Goal: Contribute content

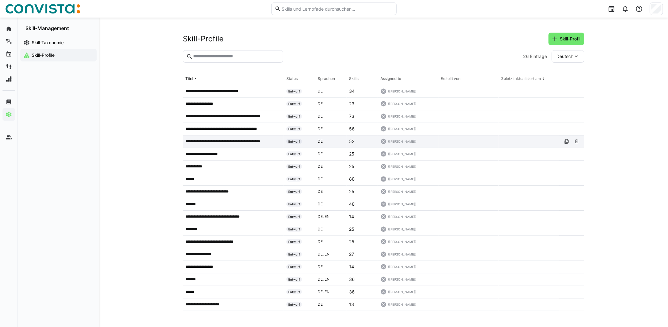
click at [221, 141] on p "**********" at bounding box center [229, 141] width 89 height 5
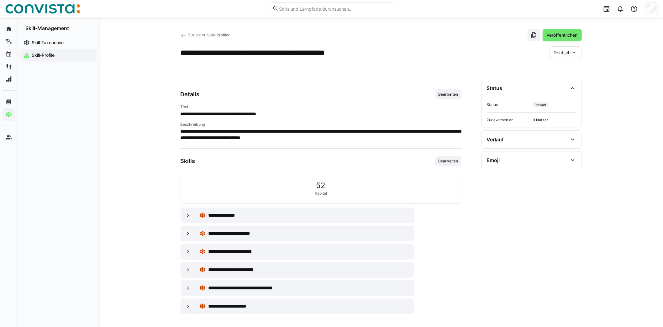
scroll to position [5, 0]
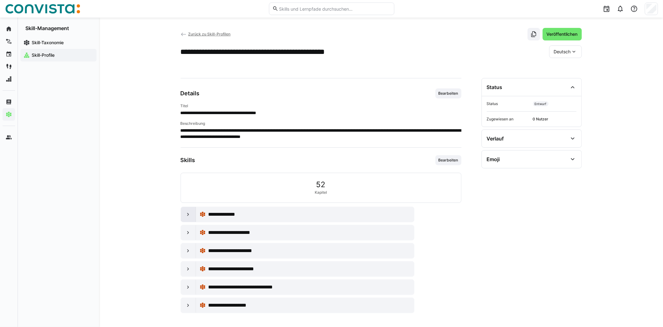
click at [190, 216] on eds-icon at bounding box center [188, 214] width 6 height 6
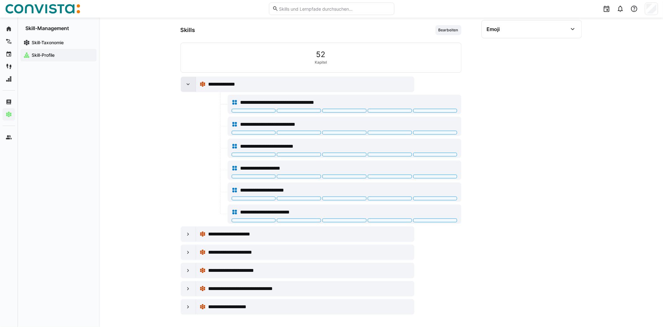
scroll to position [136, 0]
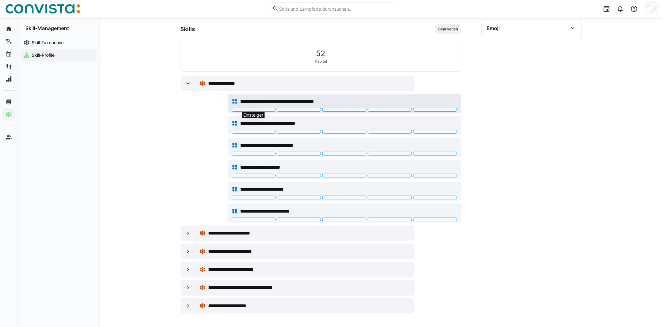
click at [269, 108] on div at bounding box center [254, 110] width 44 height 4
click at [189, 235] on div at bounding box center [188, 233] width 15 height 15
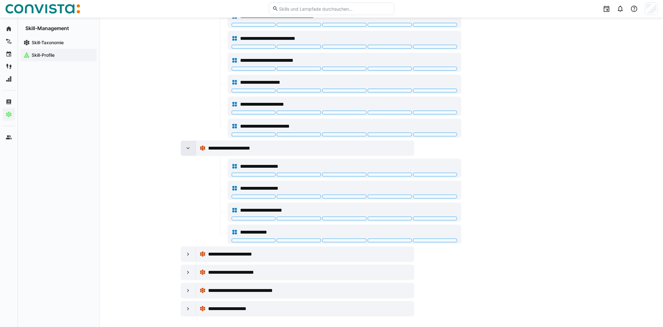
scroll to position [223, 0]
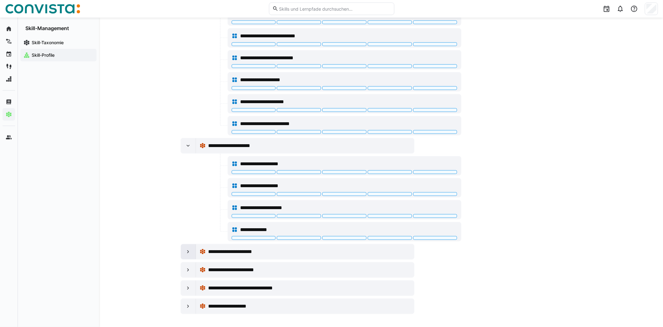
click at [184, 250] on div at bounding box center [188, 251] width 15 height 15
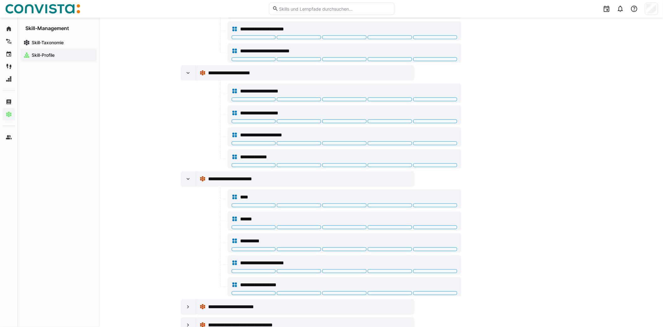
scroll to position [332, 0]
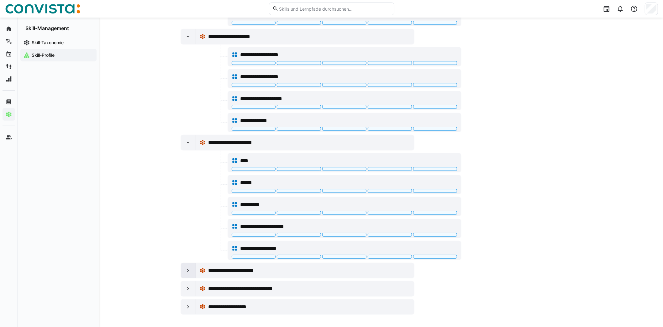
click at [192, 267] on div at bounding box center [188, 270] width 15 height 15
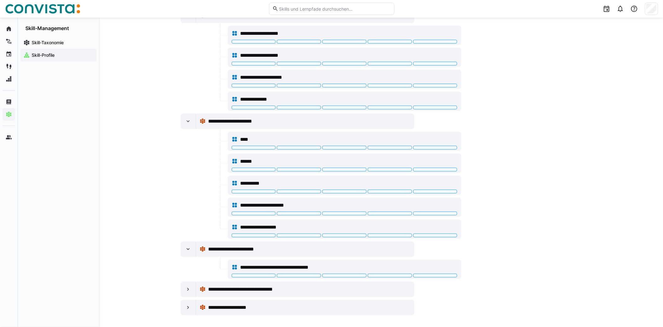
scroll to position [354, 0]
click at [185, 288] on eds-icon at bounding box center [188, 289] width 6 height 6
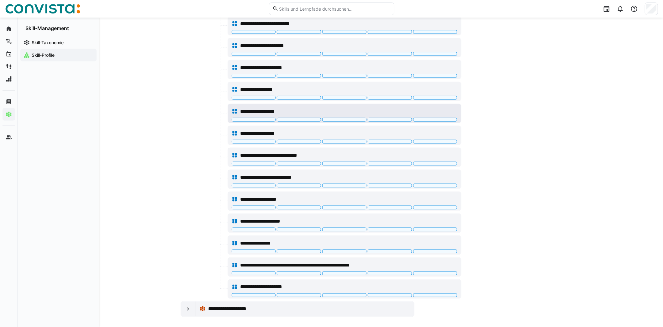
scroll to position [703, 0]
click at [188, 306] on eds-icon at bounding box center [188, 309] width 6 height 6
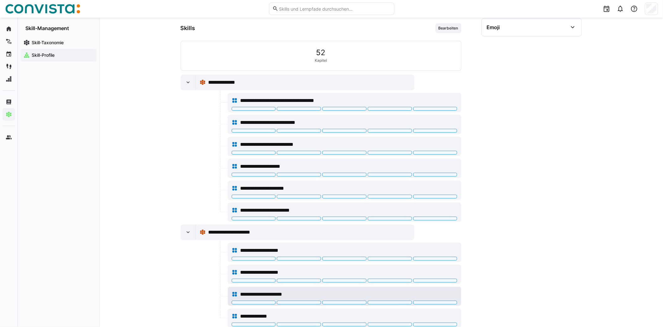
scroll to position [0, 0]
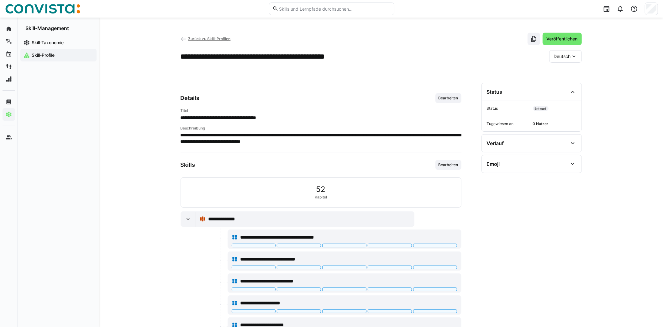
click at [200, 39] on span "Zurück zu Skill-Profilen" at bounding box center [209, 38] width 42 height 5
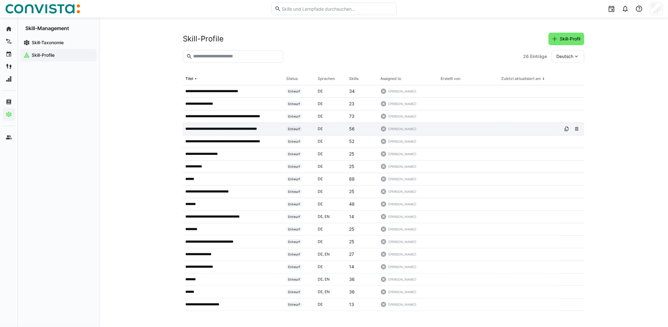
click at [209, 128] on p "**********" at bounding box center [229, 128] width 88 height 5
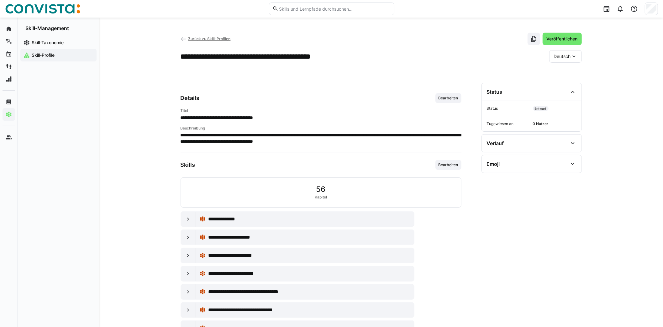
scroll to position [23, 0]
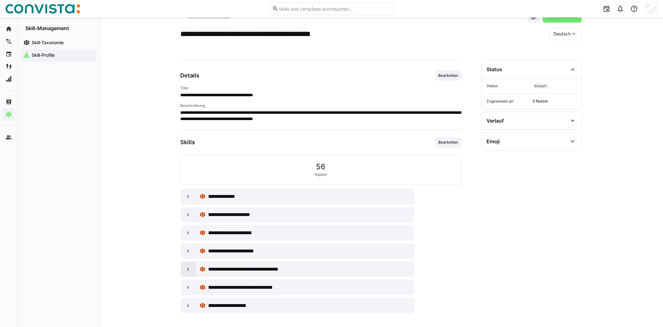
click at [189, 270] on eds-icon at bounding box center [188, 269] width 6 height 6
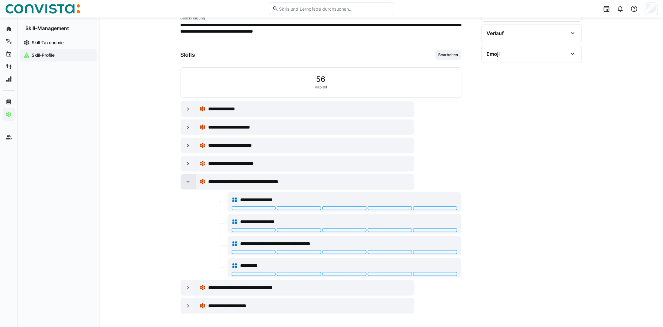
scroll to position [0, 0]
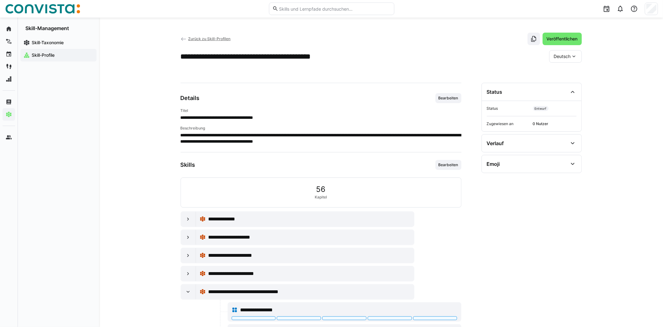
click at [213, 36] on span "Zurück zu Skill-Profilen" at bounding box center [209, 38] width 42 height 5
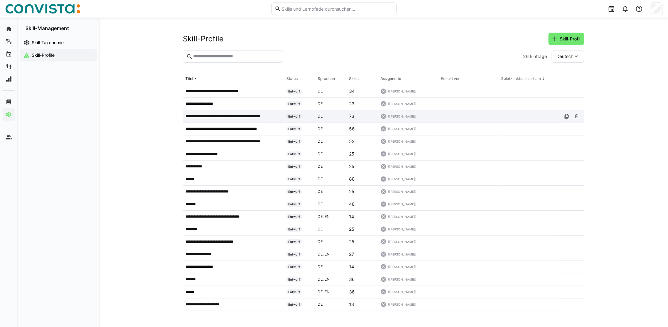
click at [256, 116] on p "**********" at bounding box center [229, 116] width 89 height 5
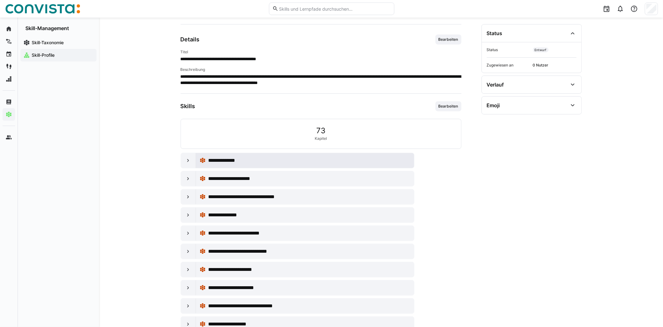
scroll to position [77, 0]
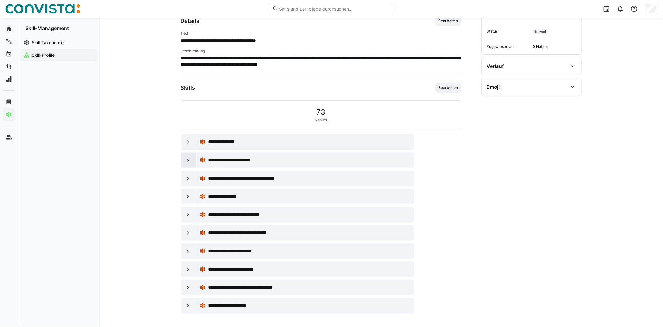
click at [188, 160] on eds-icon at bounding box center [188, 160] width 6 height 6
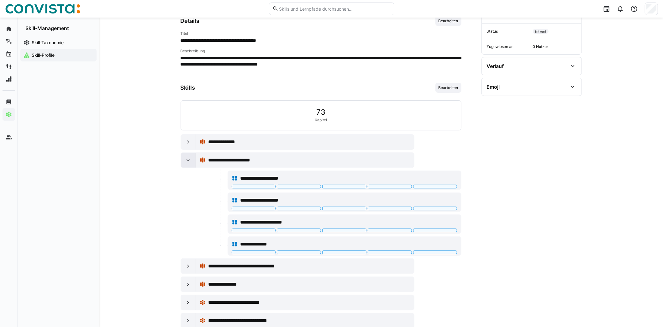
click at [188, 160] on eds-icon at bounding box center [188, 160] width 6 height 6
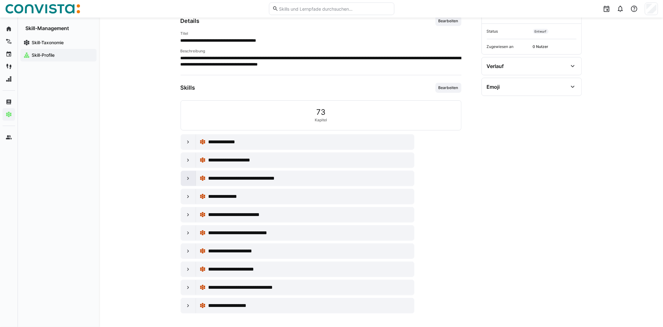
click at [187, 176] on eds-icon at bounding box center [188, 178] width 6 height 6
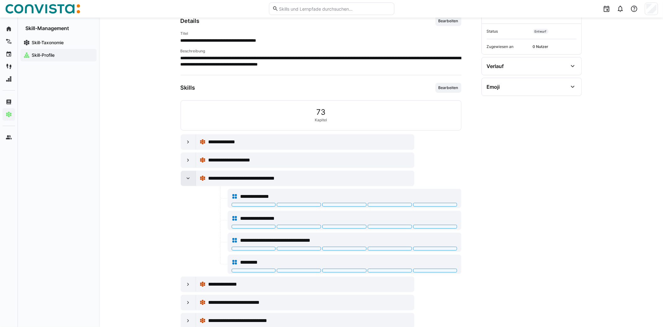
click at [187, 176] on eds-icon at bounding box center [188, 178] width 6 height 6
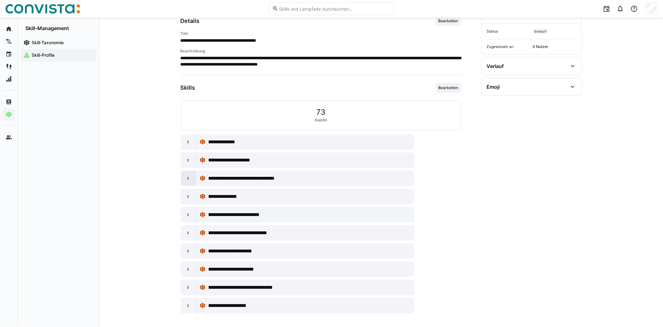
click at [187, 176] on eds-icon at bounding box center [188, 178] width 6 height 6
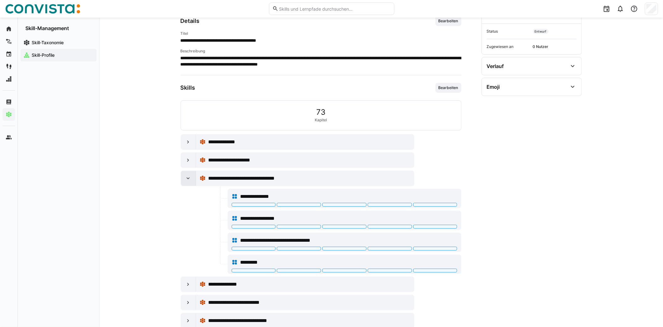
click at [187, 176] on eds-icon at bounding box center [188, 178] width 6 height 6
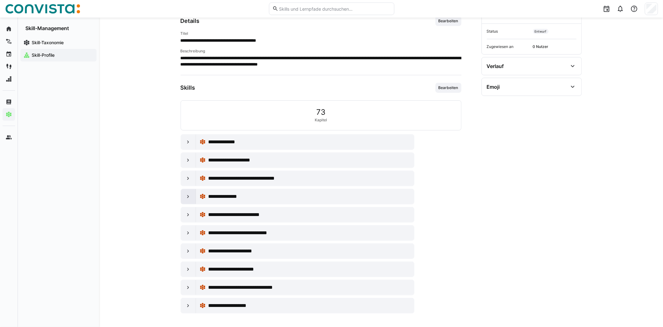
click at [191, 196] on eds-icon at bounding box center [188, 196] width 6 height 6
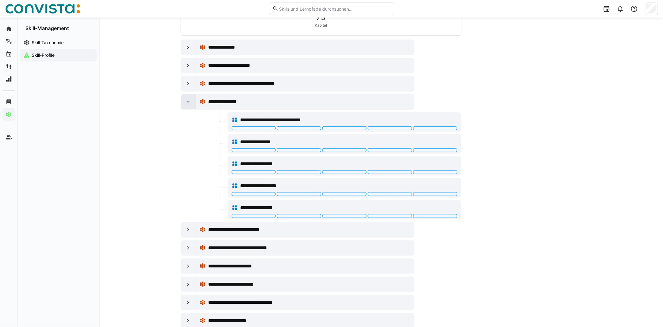
scroll to position [186, 0]
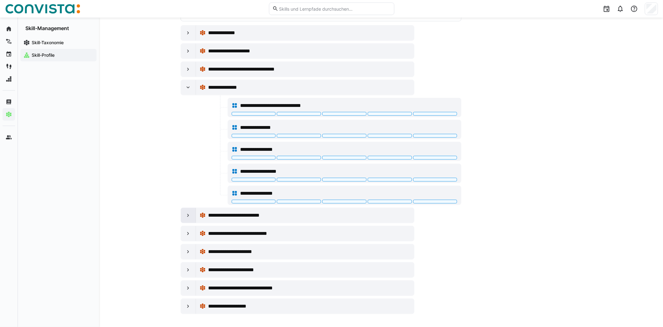
click at [192, 216] on div at bounding box center [188, 215] width 15 height 15
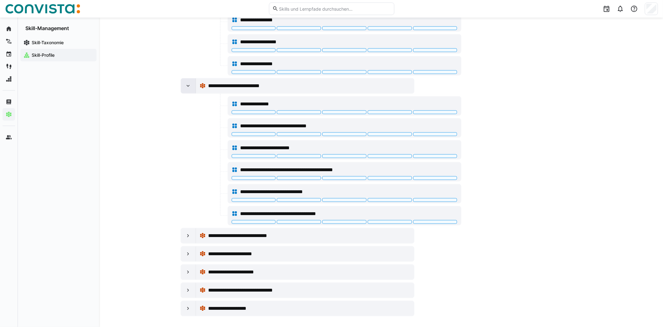
scroll to position [317, 0]
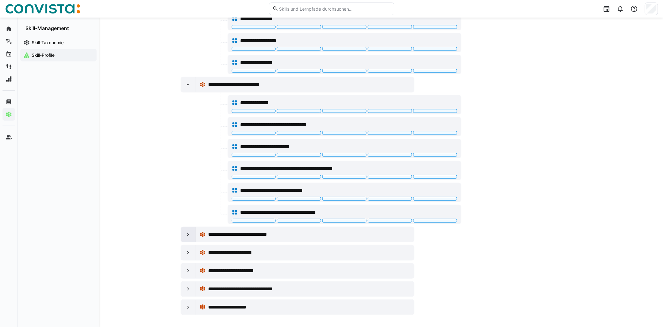
click at [185, 238] on div at bounding box center [188, 234] width 15 height 15
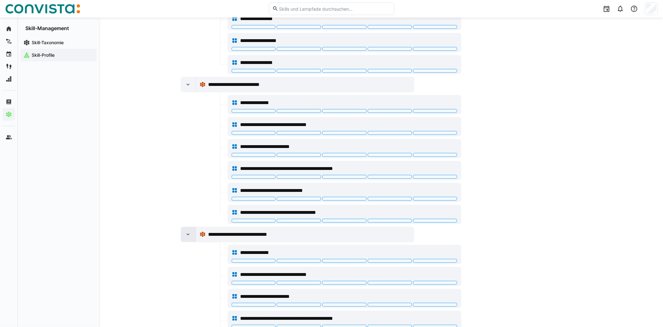
click at [184, 232] on div at bounding box center [188, 234] width 15 height 15
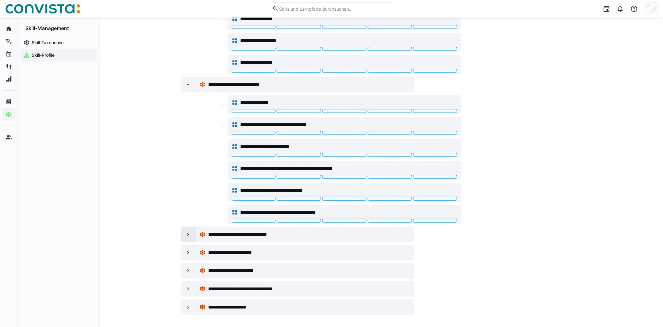
click at [185, 232] on eds-icon at bounding box center [188, 234] width 6 height 6
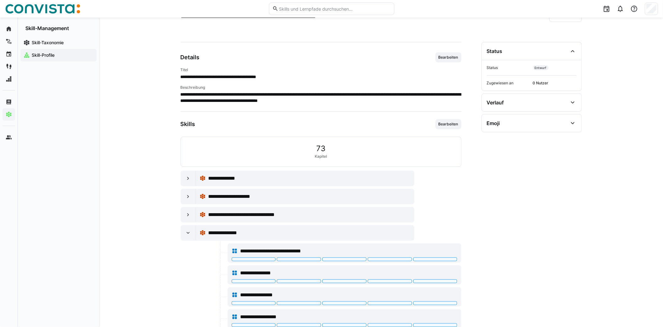
scroll to position [0, 0]
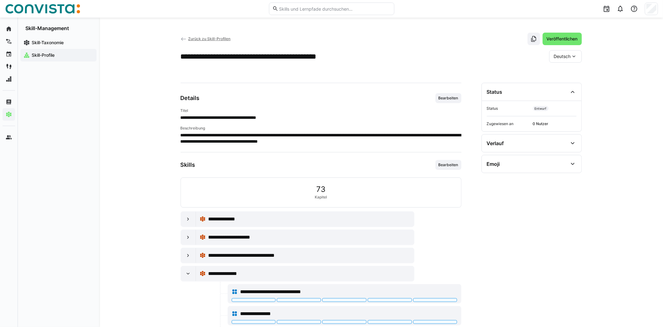
click at [199, 41] on app-back-navigation "Zurück zu Skill-Profilen" at bounding box center [206, 38] width 50 height 7
click at [200, 40] on span "Zurück zu Skill-Profilen" at bounding box center [209, 38] width 42 height 5
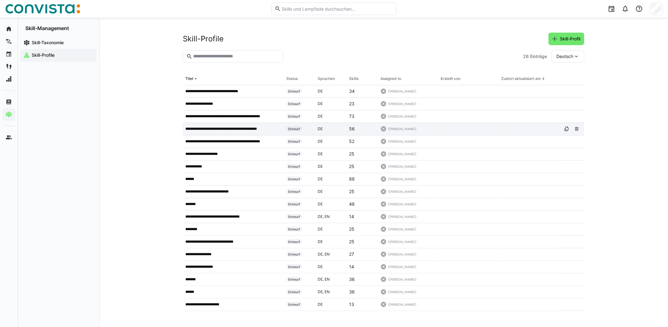
click at [236, 126] on p "**********" at bounding box center [229, 128] width 88 height 5
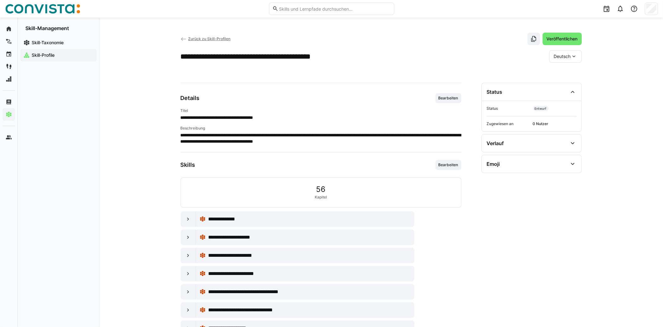
drag, startPoint x: 266, startPoint y: 217, endPoint x: 243, endPoint y: 64, distance: 154.5
click at [269, 93] on app-skill-profile-details-general "**********" at bounding box center [321, 214] width 281 height 243
click at [213, 41] on app-back-navigation "Zurück zu Skill-Profilen" at bounding box center [206, 38] width 50 height 7
click at [214, 38] on span "Zurück zu Skill-Profilen" at bounding box center [209, 38] width 42 height 5
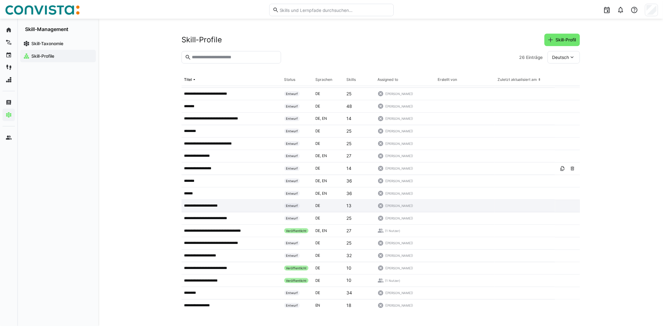
scroll to position [99, 0]
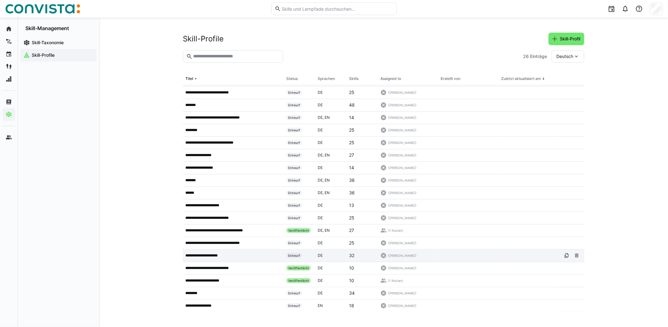
click at [208, 256] on p "**********" at bounding box center [206, 255] width 42 height 5
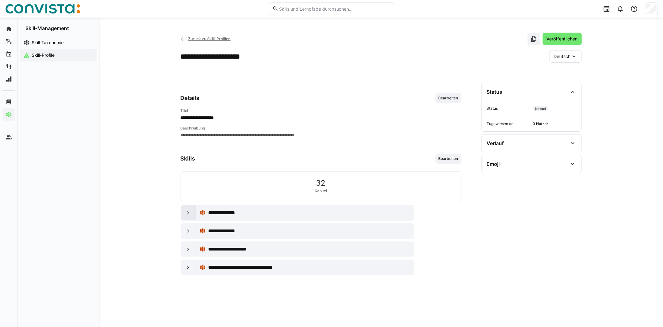
click at [191, 212] on eds-icon at bounding box center [188, 213] width 6 height 6
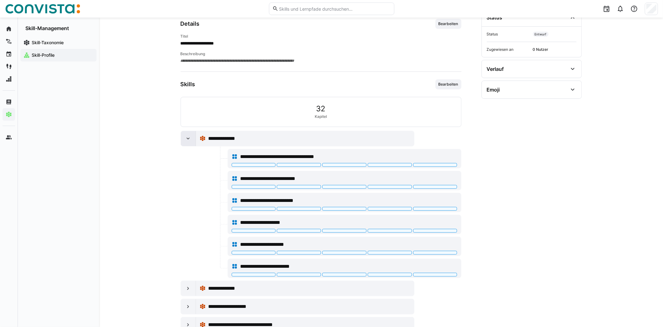
scroll to position [93, 0]
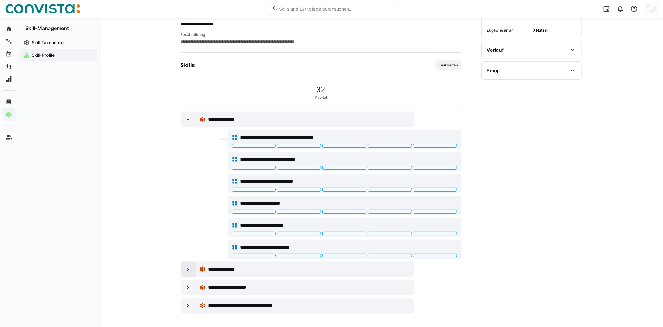
click at [188, 269] on eds-icon at bounding box center [188, 269] width 6 height 6
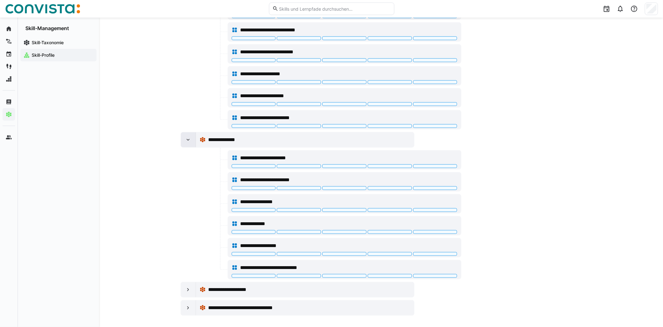
scroll to position [224, 0]
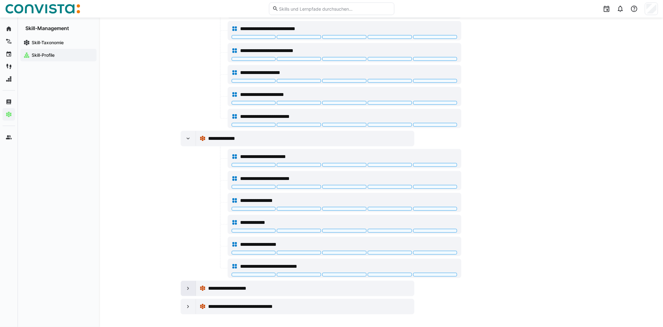
click at [182, 286] on div at bounding box center [188, 288] width 15 height 15
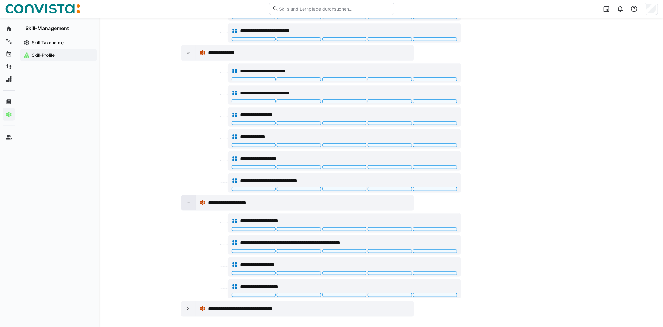
scroll to position [312, 0]
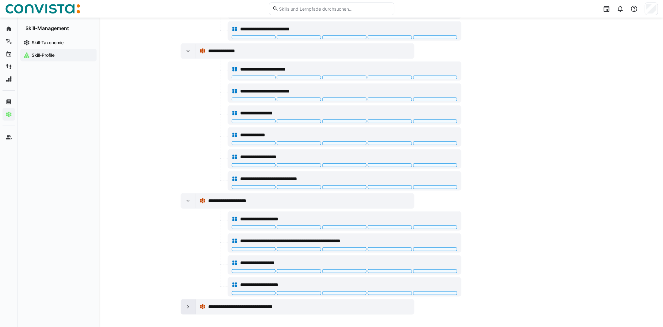
click at [190, 304] on eds-icon at bounding box center [188, 307] width 6 height 6
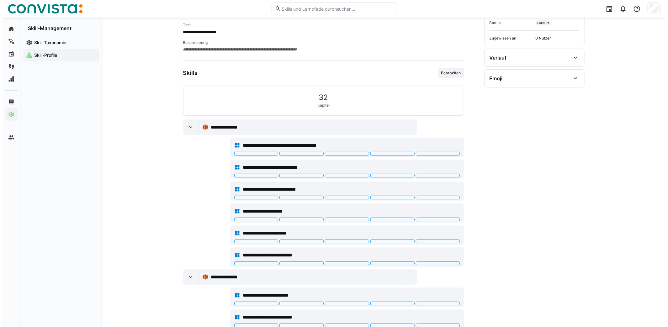
scroll to position [0, 0]
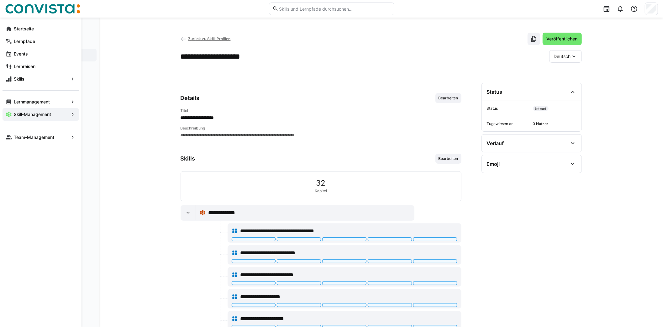
click at [0, 0] on app-navigation-label "Skill-Management" at bounding box center [0, 0] width 0 height 0
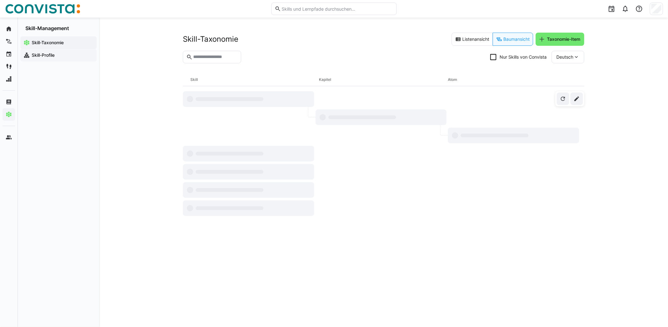
click at [57, 56] on span "Skill-Profile" at bounding box center [62, 55] width 63 height 6
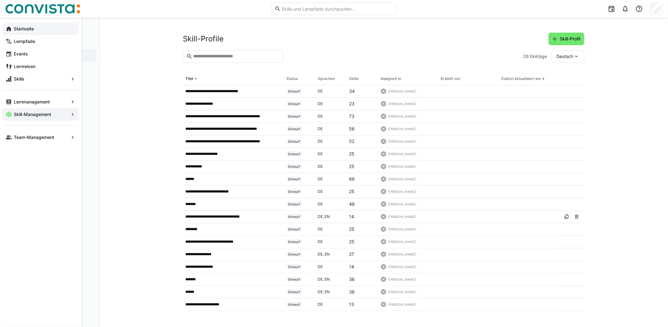
click at [5, 27] on div "Startseite" at bounding box center [41, 29] width 77 height 13
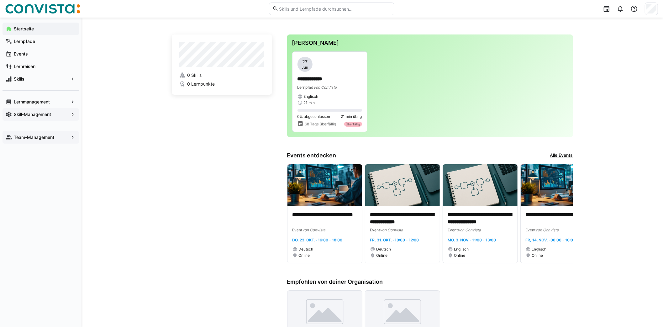
click at [0, 0] on app-navigation-label "Team-Management" at bounding box center [0, 0] width 0 height 0
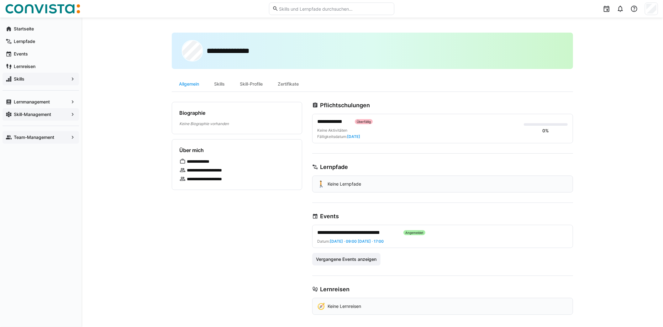
click at [49, 82] on div "Skills" at bounding box center [41, 79] width 77 height 13
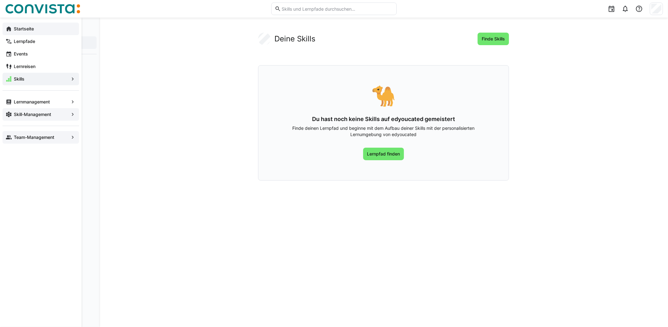
click at [0, 0] on app-navigation-label "Startseite" at bounding box center [0, 0] width 0 height 0
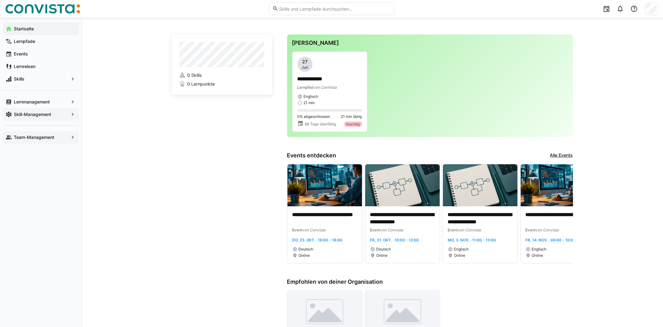
click at [0, 0] on app-navigation-label "Skill-Management" at bounding box center [0, 0] width 0 height 0
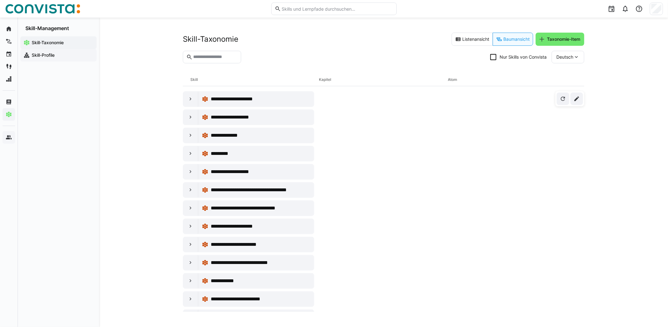
click at [0, 0] on app-navigation-label "Skill-Profile" at bounding box center [0, 0] width 0 height 0
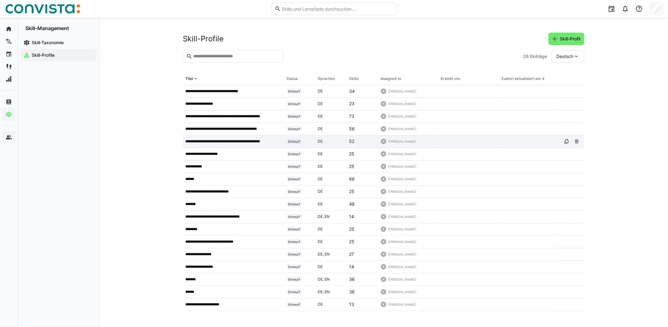
click at [230, 140] on p "**********" at bounding box center [229, 141] width 89 height 5
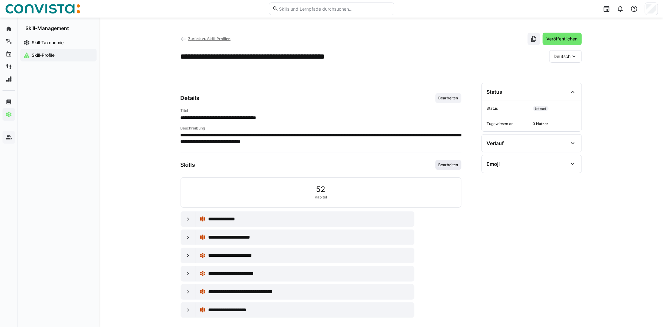
click at [451, 164] on span "Bearbeiten" at bounding box center [448, 164] width 21 height 5
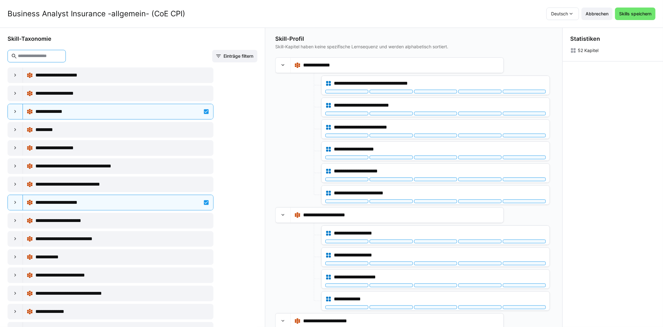
click at [30, 56] on input "text" at bounding box center [39, 56] width 45 height 6
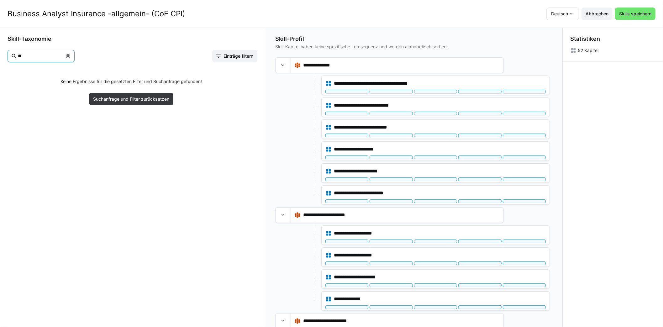
type input "*"
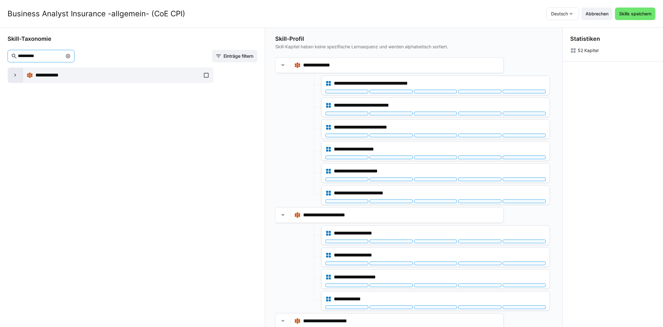
click at [15, 73] on eds-icon at bounding box center [15, 75] width 6 height 6
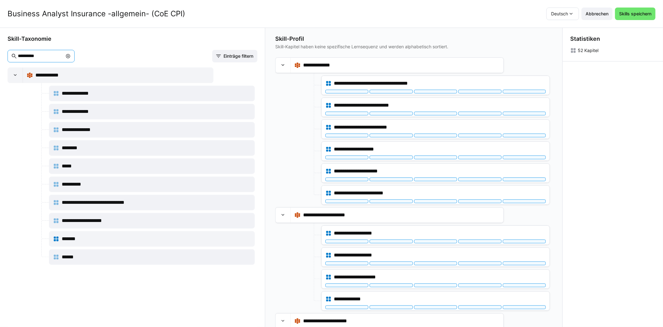
drag, startPoint x: 69, startPoint y: 56, endPoint x: 14, endPoint y: 56, distance: 54.2
click at [14, 56] on eds-input "**********" at bounding box center [41, 56] width 67 height 13
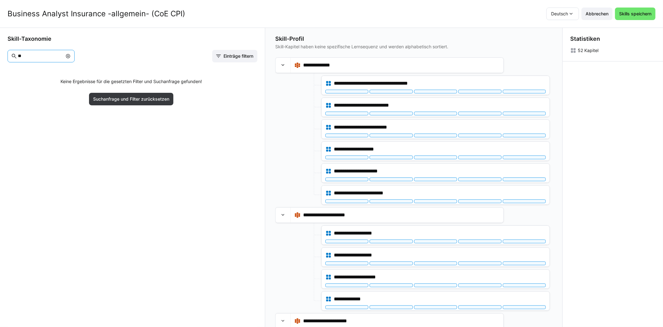
type input "*"
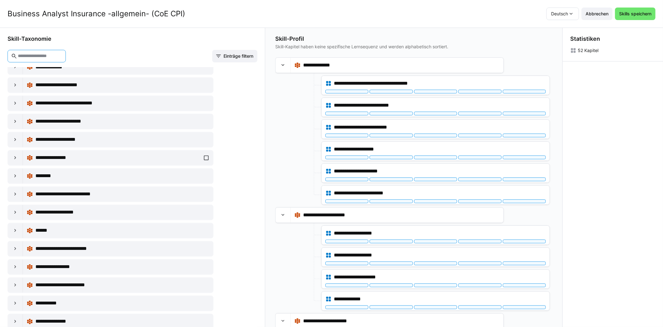
scroll to position [1003, 0]
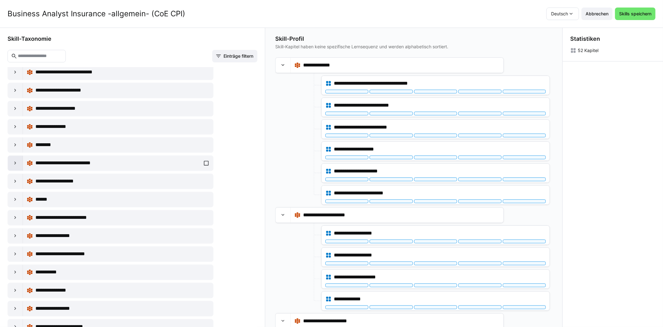
click at [13, 160] on eds-icon at bounding box center [15, 163] width 6 height 6
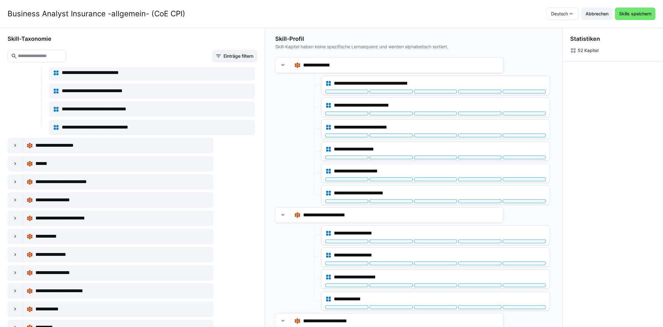
scroll to position [1160, 0]
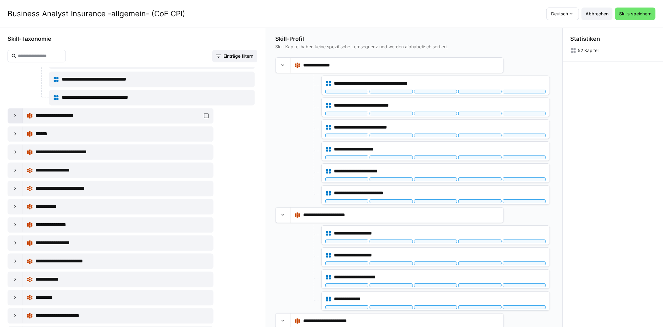
click at [13, 113] on eds-icon at bounding box center [15, 116] width 6 height 6
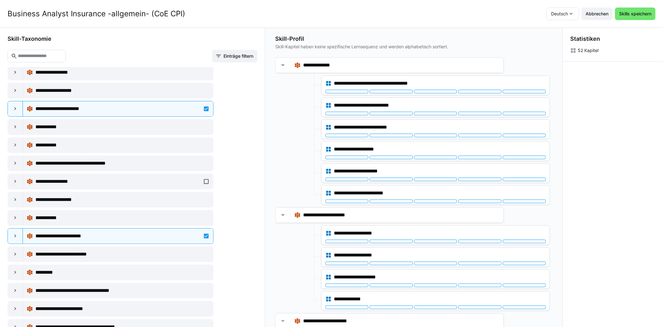
scroll to position [2038, 0]
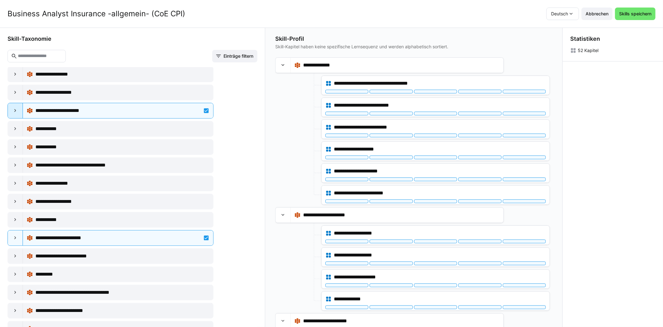
click at [12, 108] on eds-icon at bounding box center [15, 111] width 6 height 6
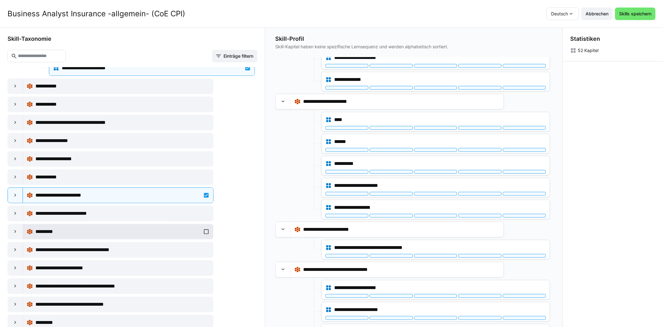
scroll to position [2195, 0]
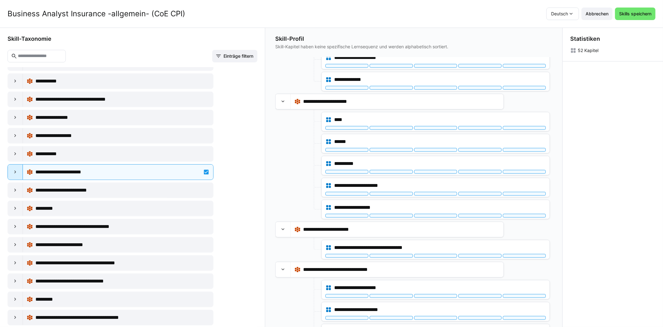
click at [11, 165] on div at bounding box center [15, 172] width 15 height 15
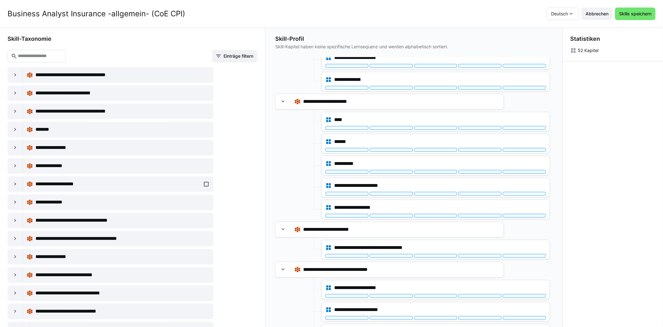
scroll to position [3324, 0]
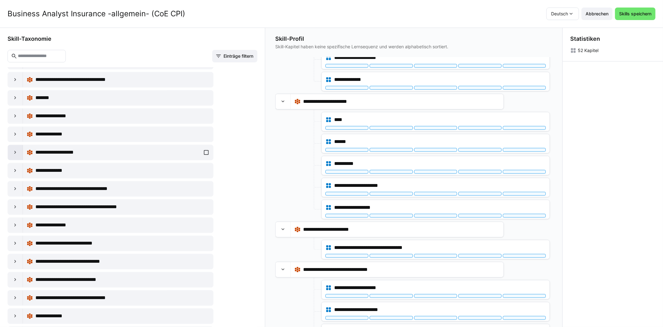
click at [16, 149] on eds-icon at bounding box center [15, 152] width 6 height 6
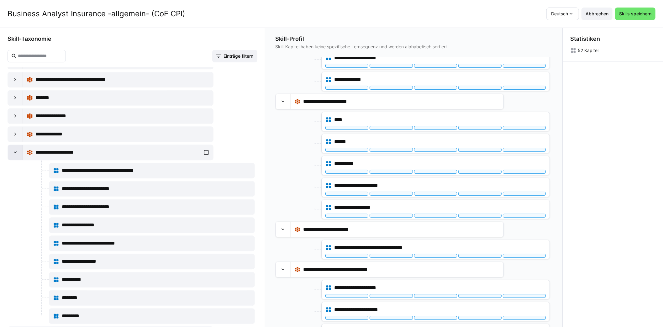
click at [16, 149] on eds-icon at bounding box center [15, 152] width 6 height 6
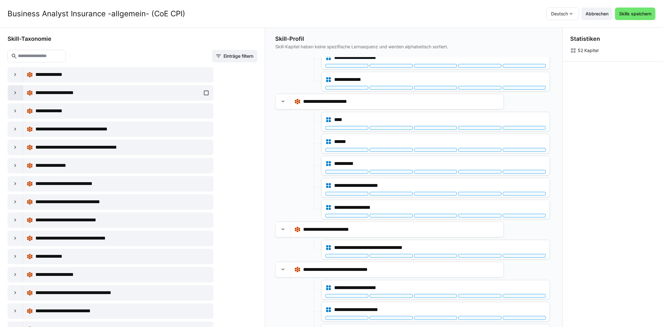
scroll to position [3418, 0]
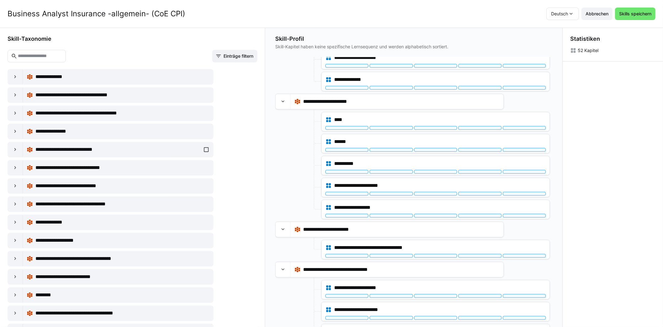
click at [16, 146] on eds-icon at bounding box center [15, 149] width 6 height 6
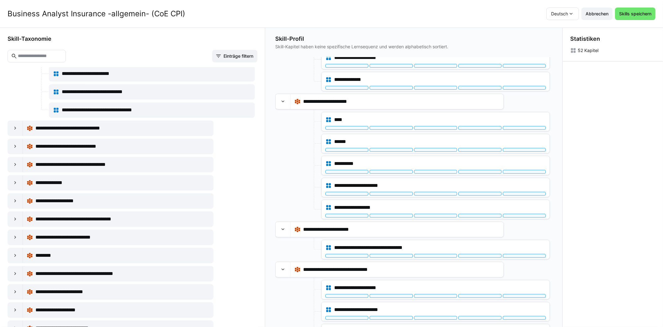
scroll to position [3543, 0]
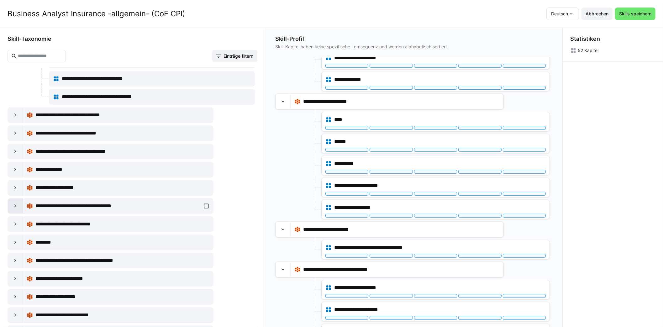
click at [11, 198] on div at bounding box center [15, 205] width 15 height 15
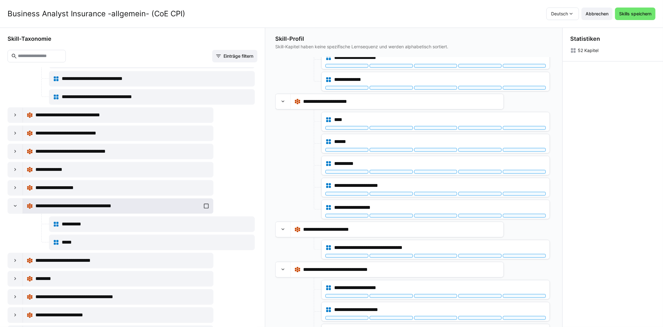
click at [204, 200] on div "**********" at bounding box center [118, 206] width 183 height 13
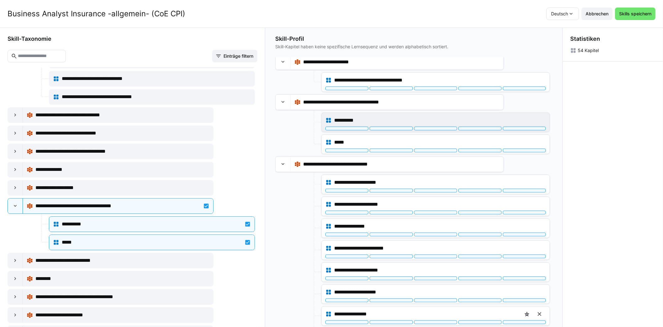
scroll to position [376, 0]
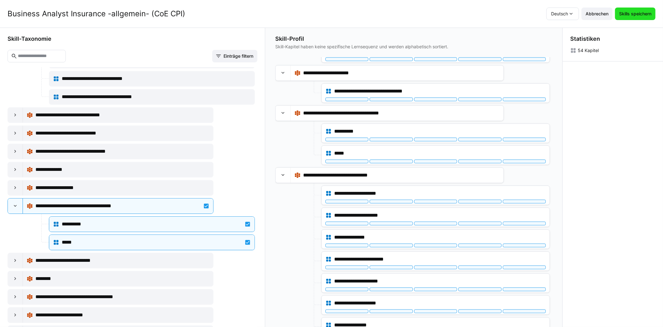
click at [631, 17] on span "Skills speichern" at bounding box center [635, 14] width 34 height 6
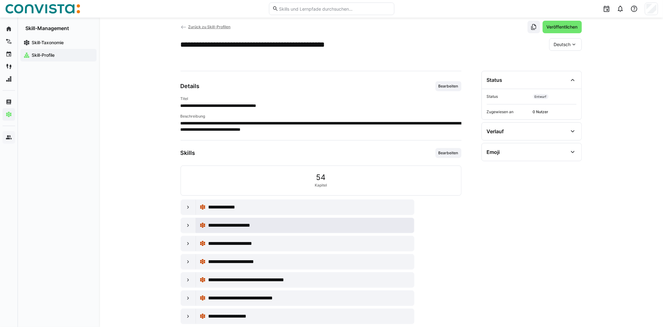
scroll to position [23, 0]
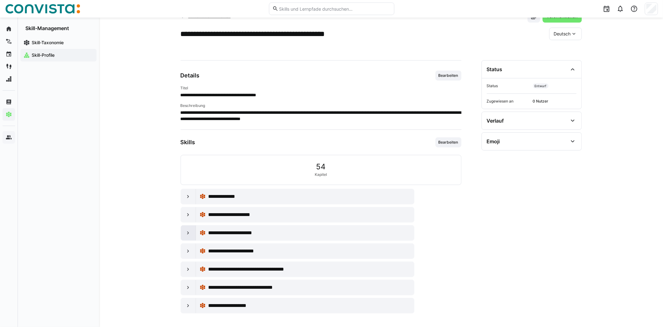
click at [188, 230] on eds-icon at bounding box center [188, 233] width 6 height 6
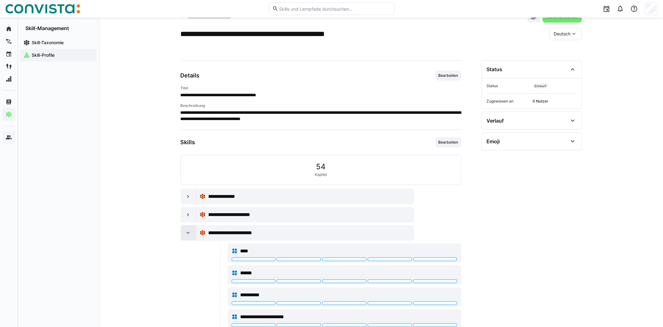
click at [188, 230] on eds-icon at bounding box center [188, 233] width 6 height 6
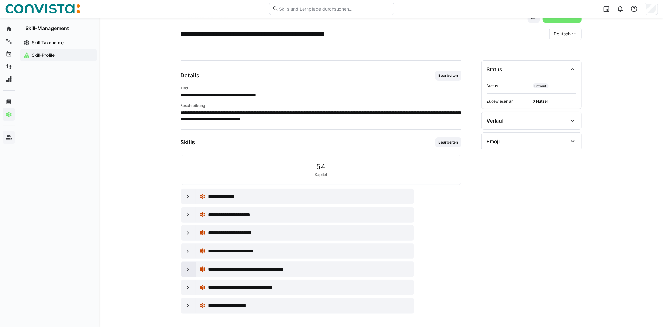
click at [187, 270] on eds-icon at bounding box center [188, 269] width 6 height 6
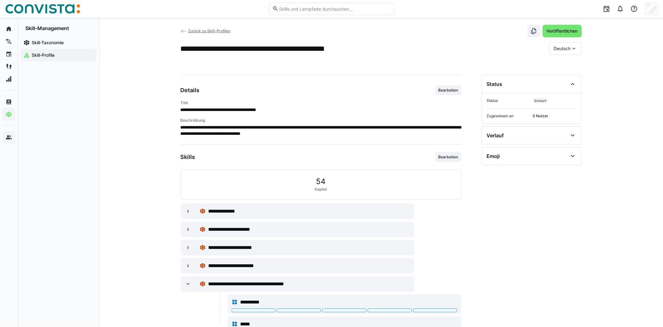
scroll to position [3, 0]
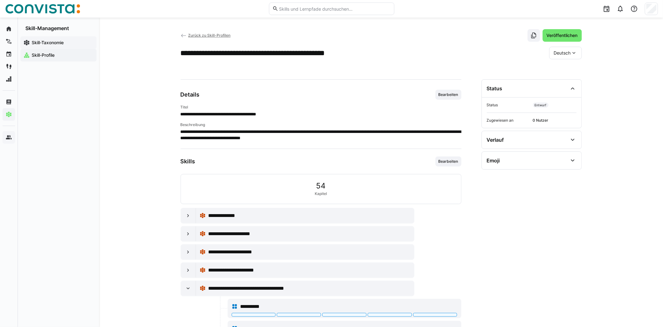
click at [0, 0] on app-navigation-label "Skill-Taxonomie" at bounding box center [0, 0] width 0 height 0
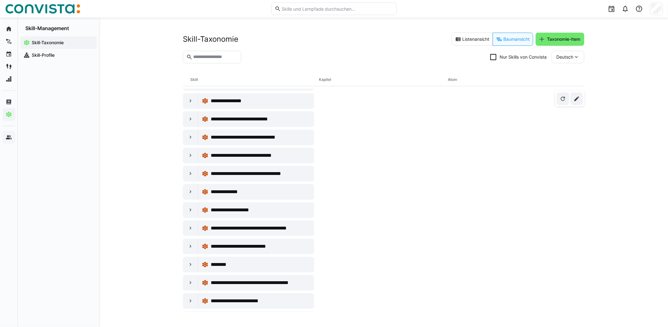
scroll to position [2822, 0]
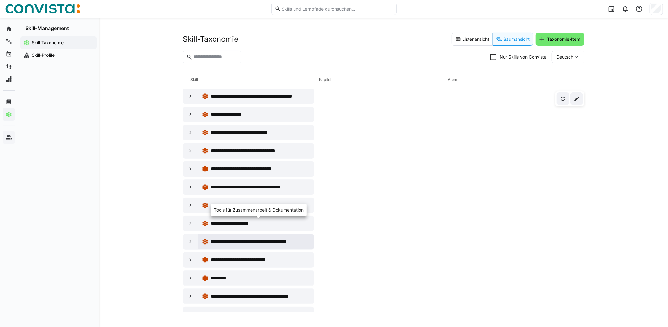
click at [230, 238] on span "**********" at bounding box center [259, 242] width 96 height 8
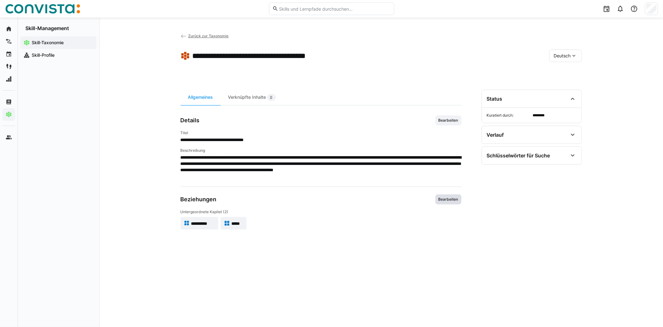
click at [452, 199] on span "Bearbeiten" at bounding box center [448, 199] width 21 height 5
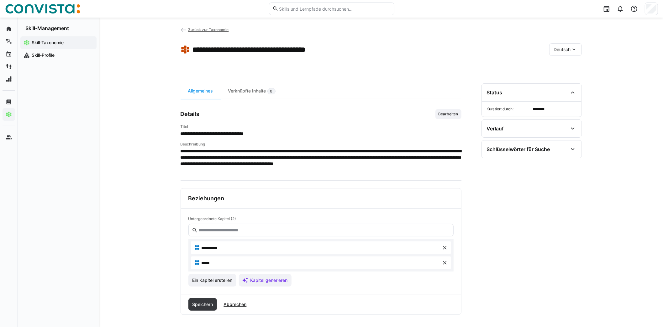
scroll to position [8, 0]
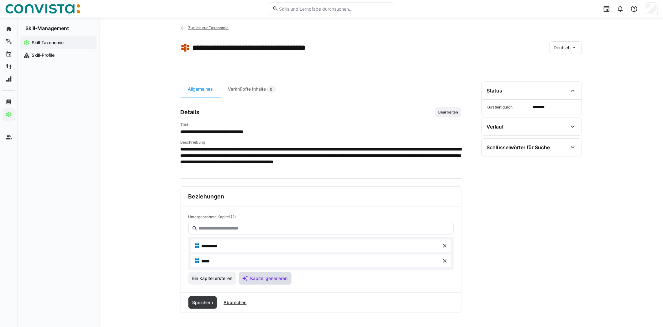
click at [277, 281] on span "Kapitel generieren" at bounding box center [265, 278] width 53 height 13
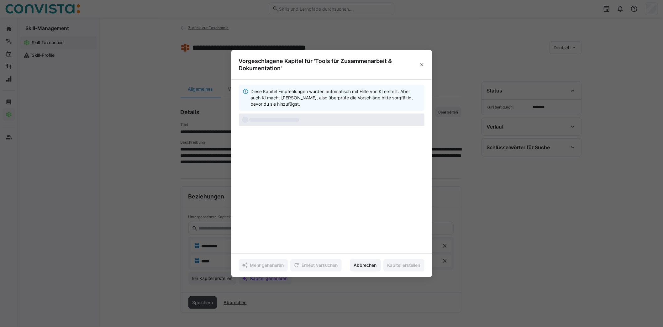
click at [282, 119] on div at bounding box center [274, 120] width 50 height 4
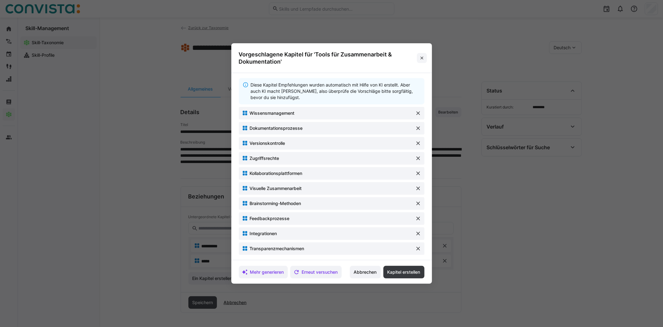
click at [425, 58] on eds-icon at bounding box center [422, 58] width 5 height 5
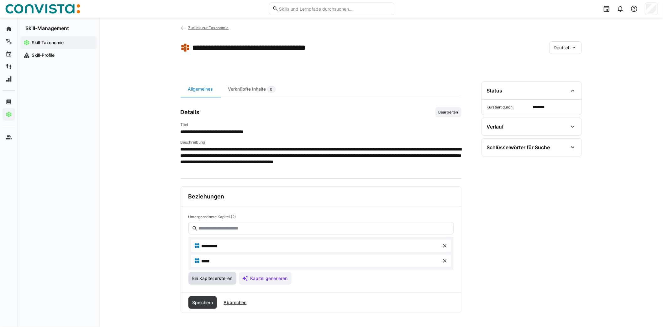
click at [230, 279] on span "Ein Kapitel erstellen" at bounding box center [212, 278] width 42 height 6
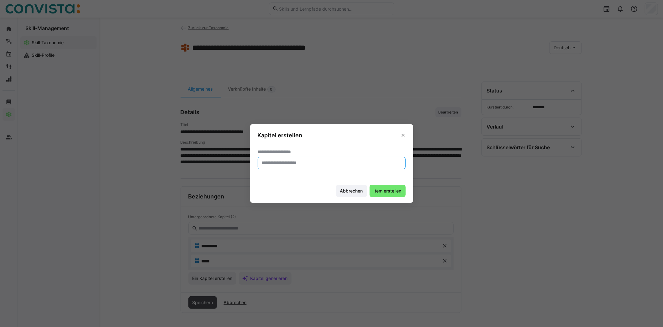
click at [289, 164] on input "text" at bounding box center [331, 163] width 141 height 6
click at [292, 161] on input "**********" at bounding box center [331, 163] width 141 height 6
type input "****"
click at [394, 193] on span "Item erstellen" at bounding box center [388, 191] width 30 height 6
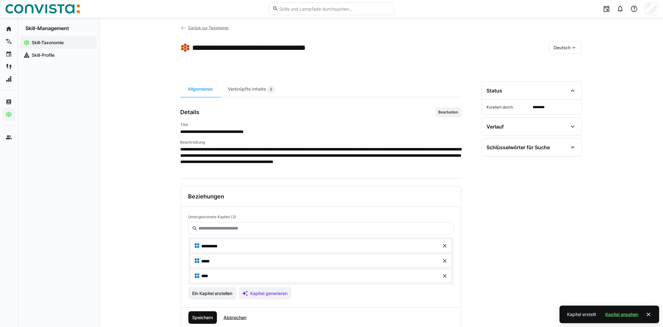
click at [198, 321] on span "Speichern" at bounding box center [202, 317] width 29 height 13
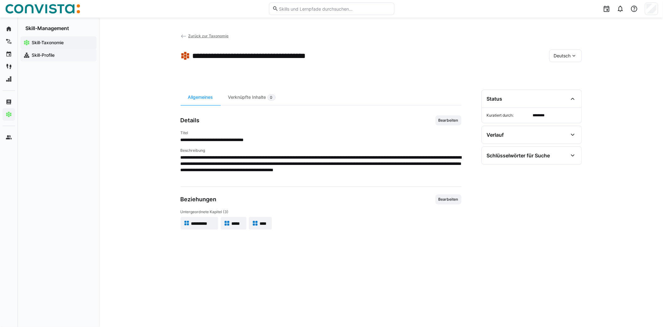
click at [57, 56] on span "Skill-Profile" at bounding box center [62, 55] width 63 height 6
